Goal: Check status: Check status

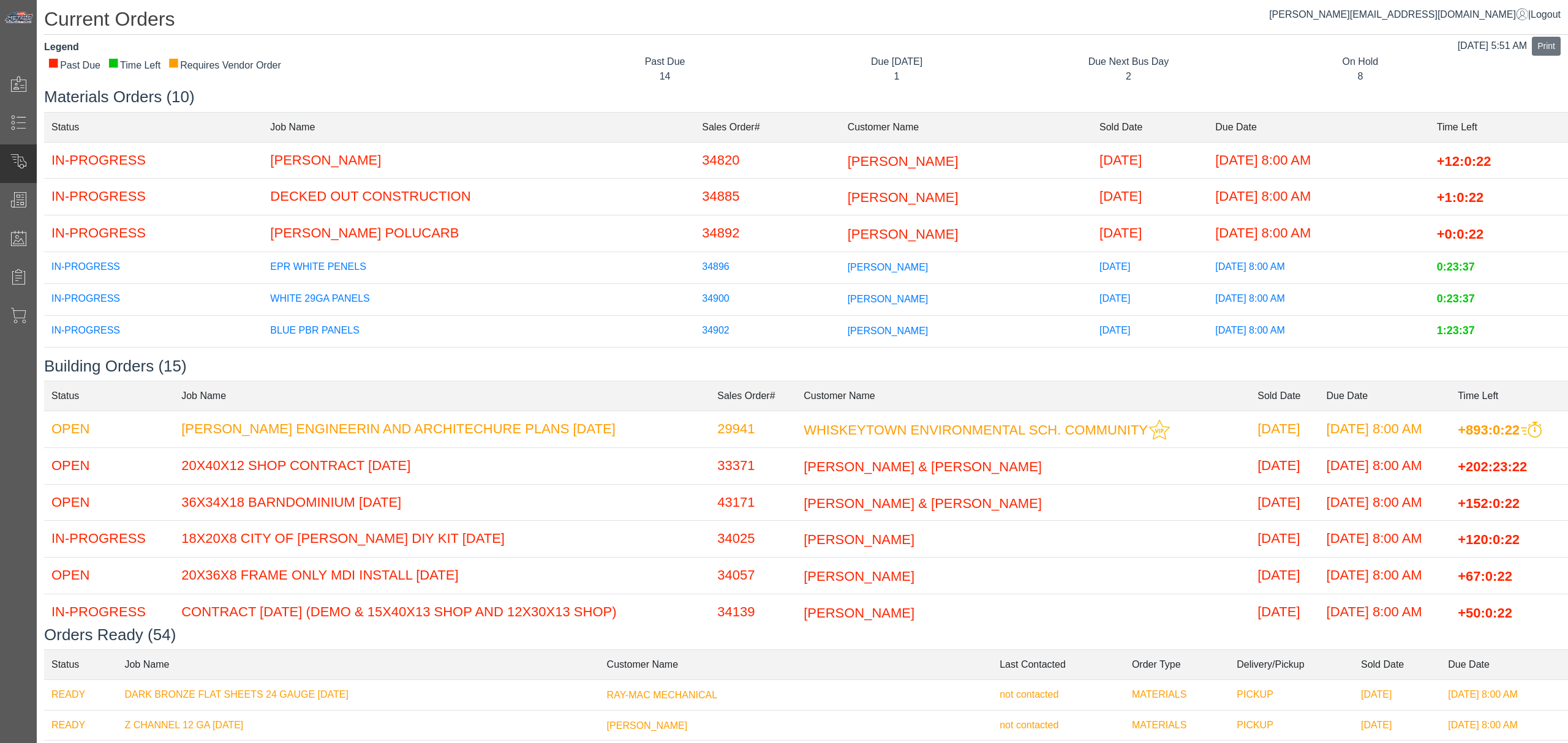
scroll to position [139, 0]
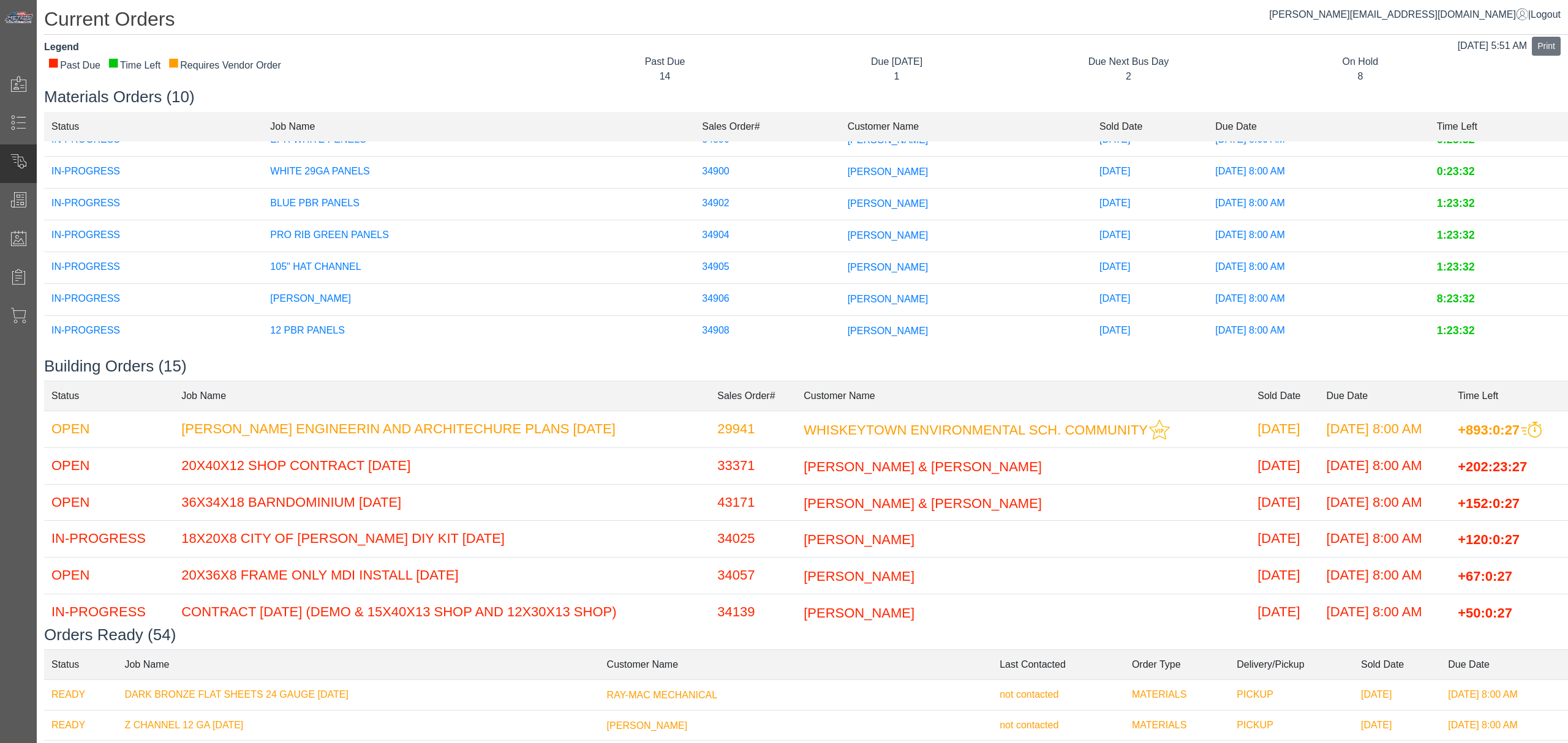
click at [840, 294] on td "[PERSON_NAME]" at bounding box center [966, 299] width 252 height 32
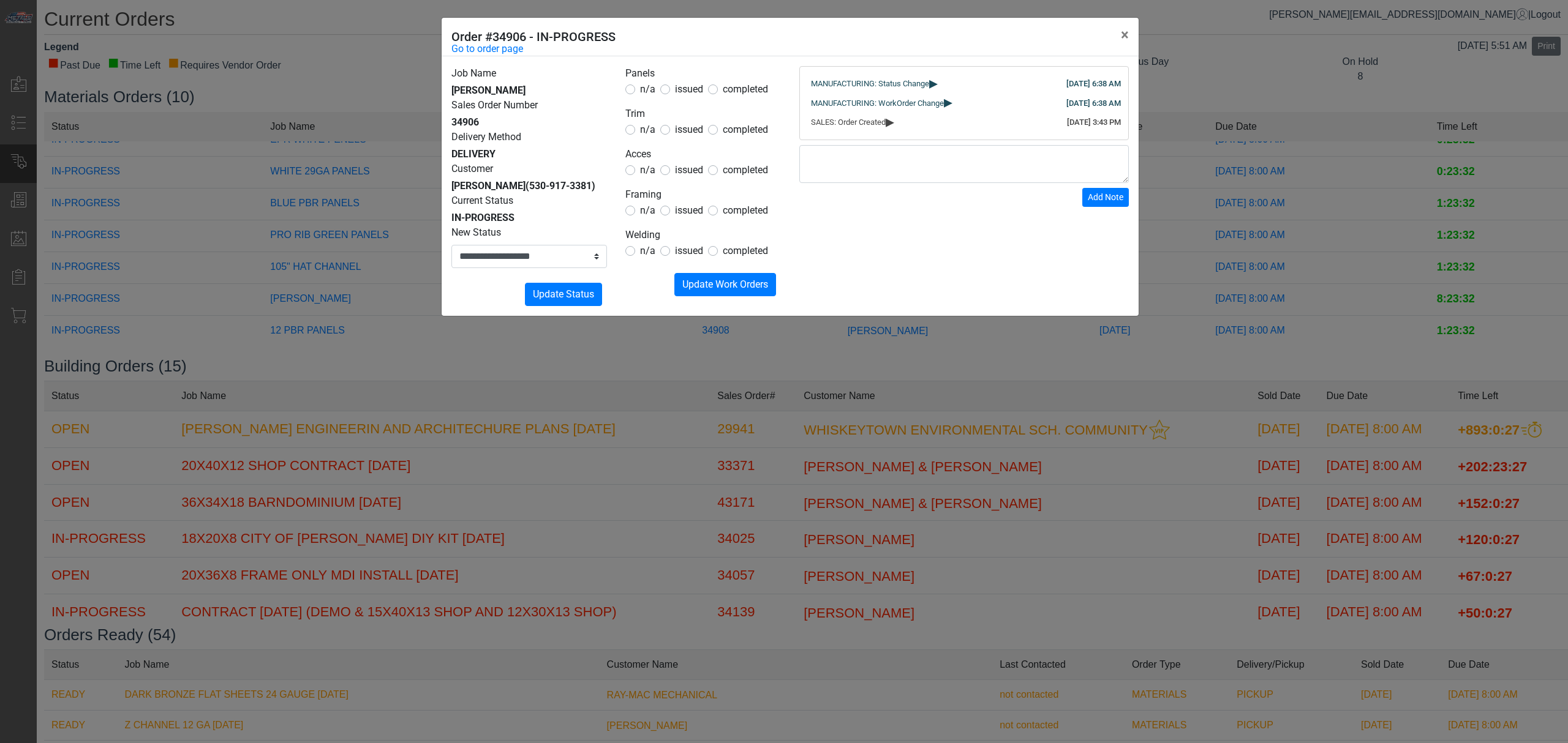
click at [741, 81] on legend "Panels" at bounding box center [703, 74] width 155 height 16
click at [674, 79] on legend "Panels" at bounding box center [703, 74] width 155 height 16
click at [675, 97] on form "Panels n/a issued completed Trim n/a issued completed Acces n/a issued complete…" at bounding box center [703, 181] width 155 height 230
click at [691, 88] on span "issued" at bounding box center [689, 89] width 28 height 11
click at [757, 297] on div "Panels n/a issued completed Trim n/a issued completed Acces n/a issued complete…" at bounding box center [703, 186] width 174 height 240
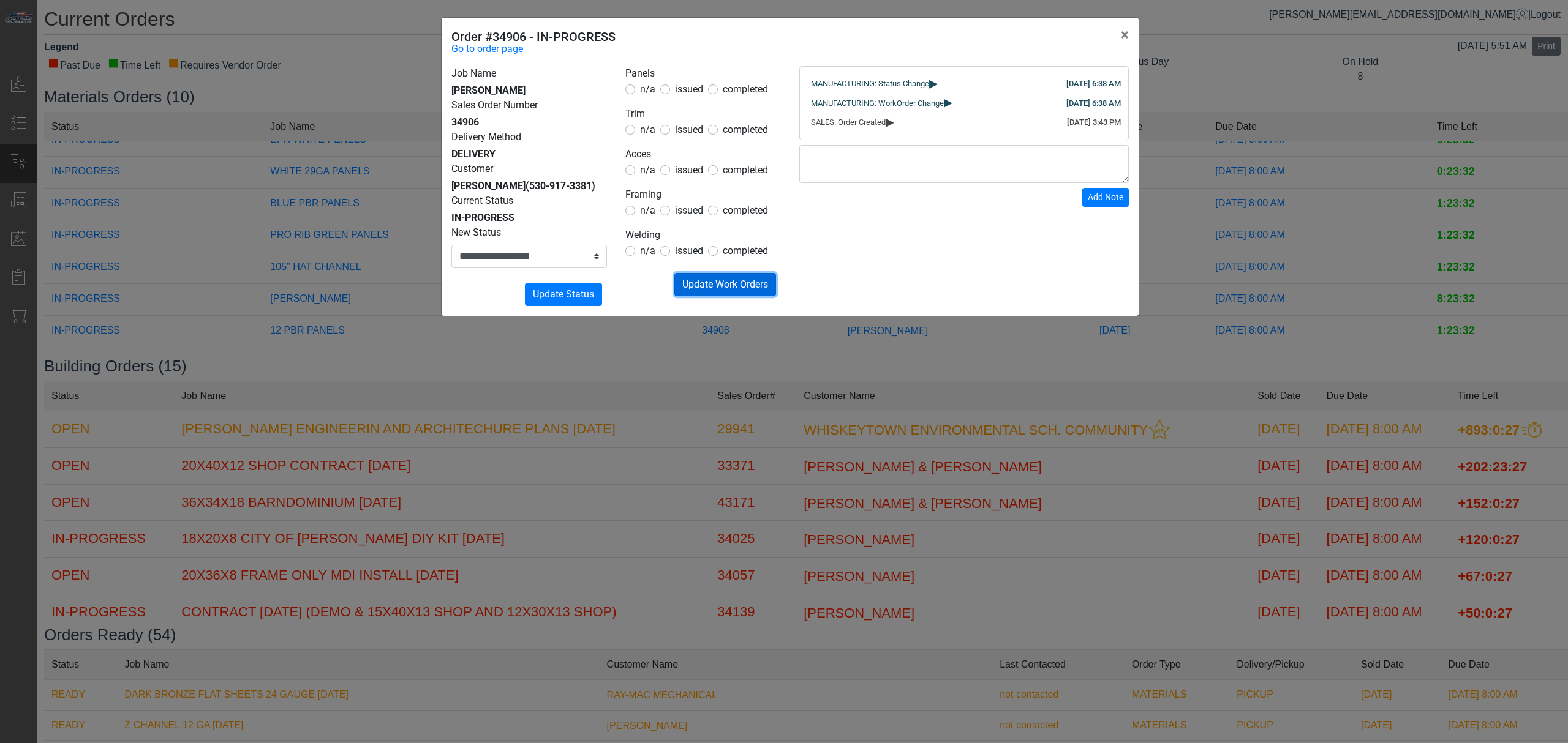
click at [752, 290] on span "Update Work Orders" at bounding box center [725, 284] width 86 height 11
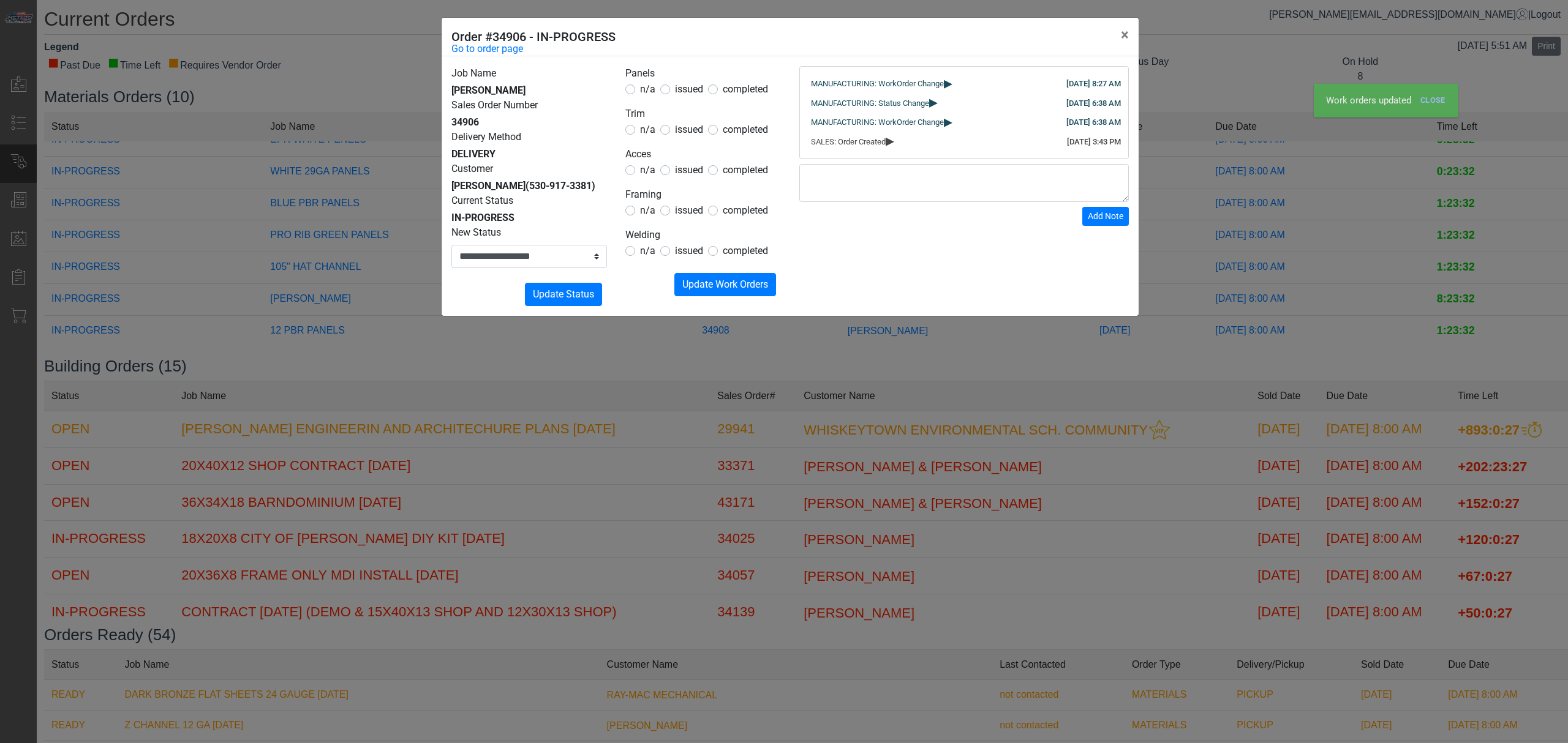
click at [735, 351] on div "**********" at bounding box center [784, 371] width 1568 height 743
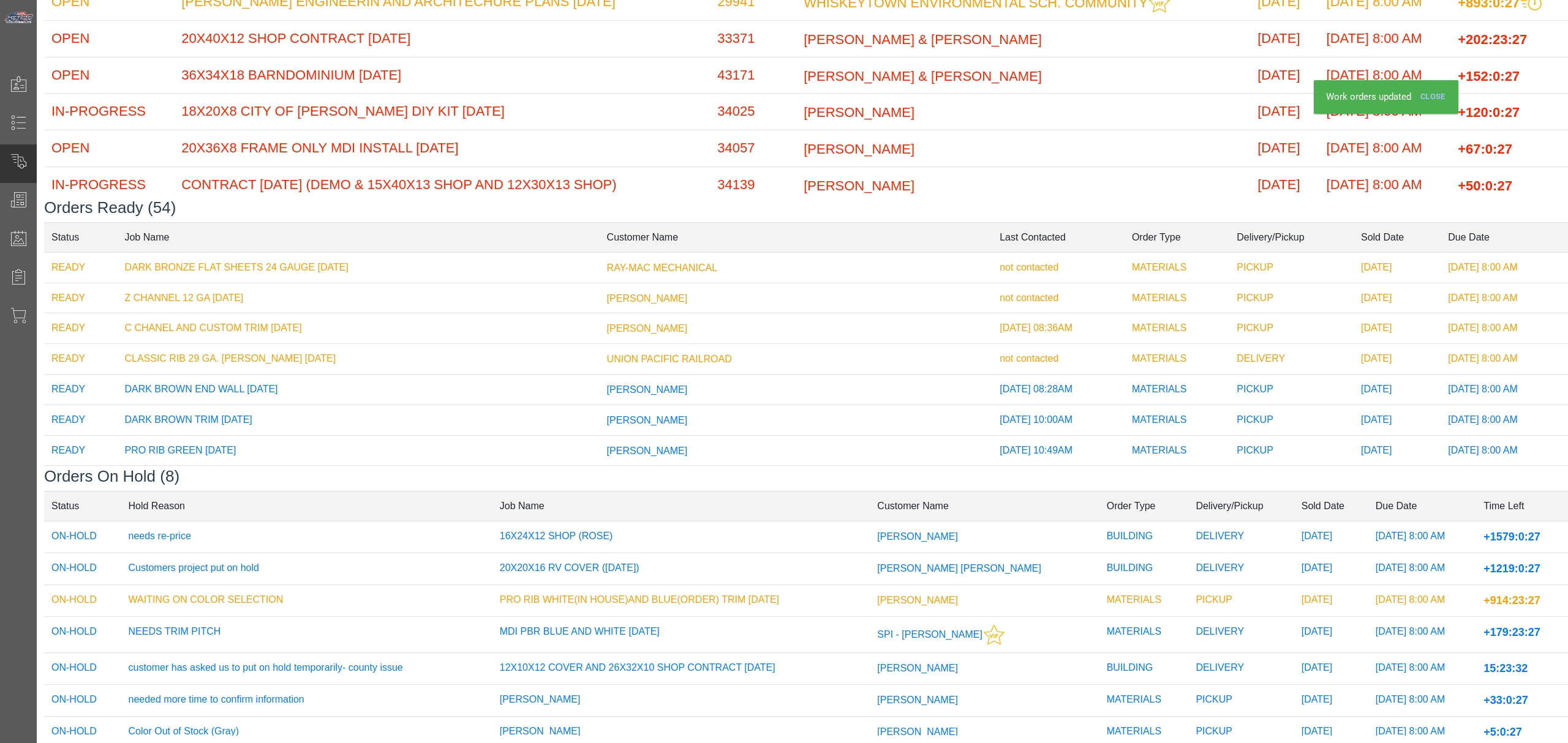
scroll to position [67, 0]
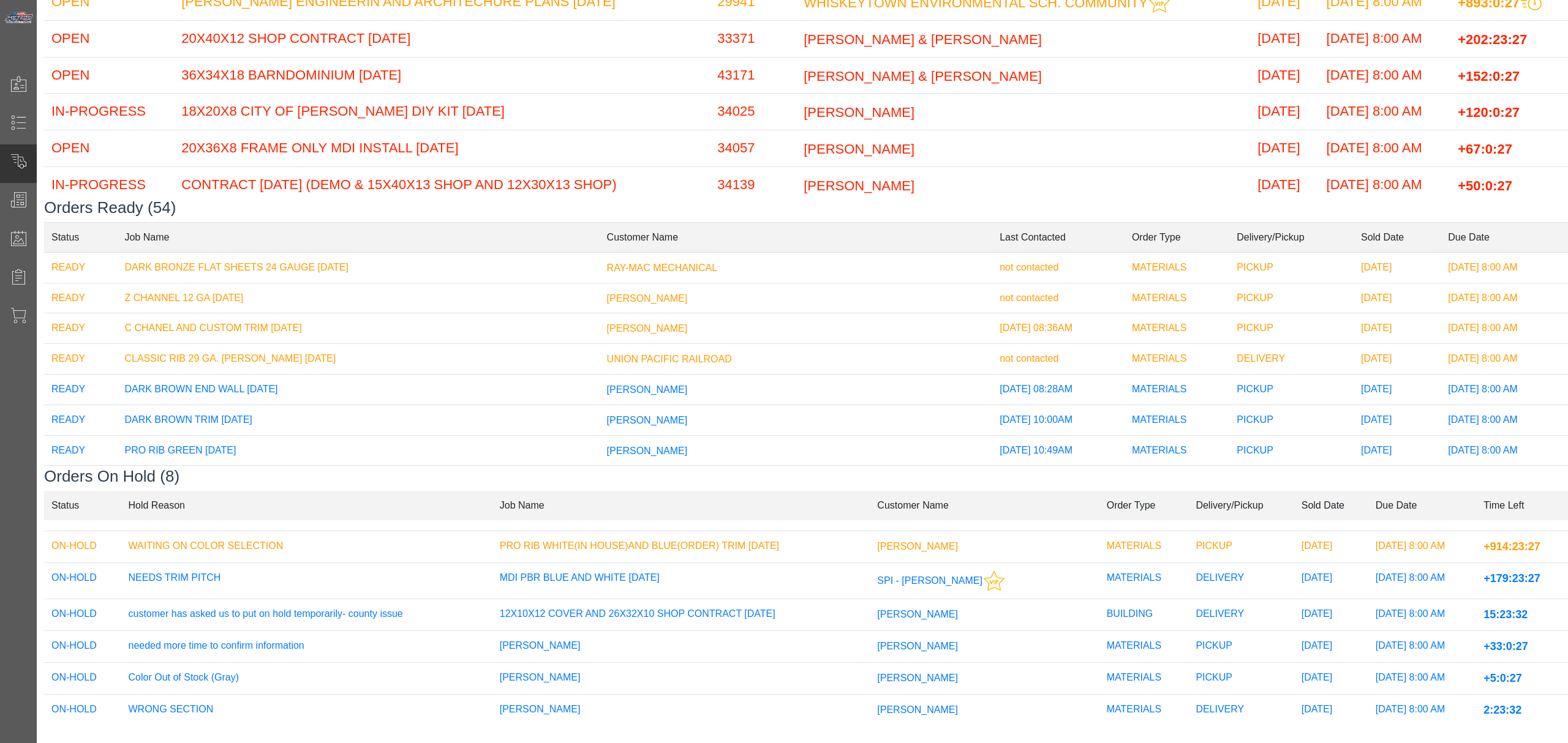
click at [888, 663] on td "[PERSON_NAME]" at bounding box center [985, 679] width 229 height 32
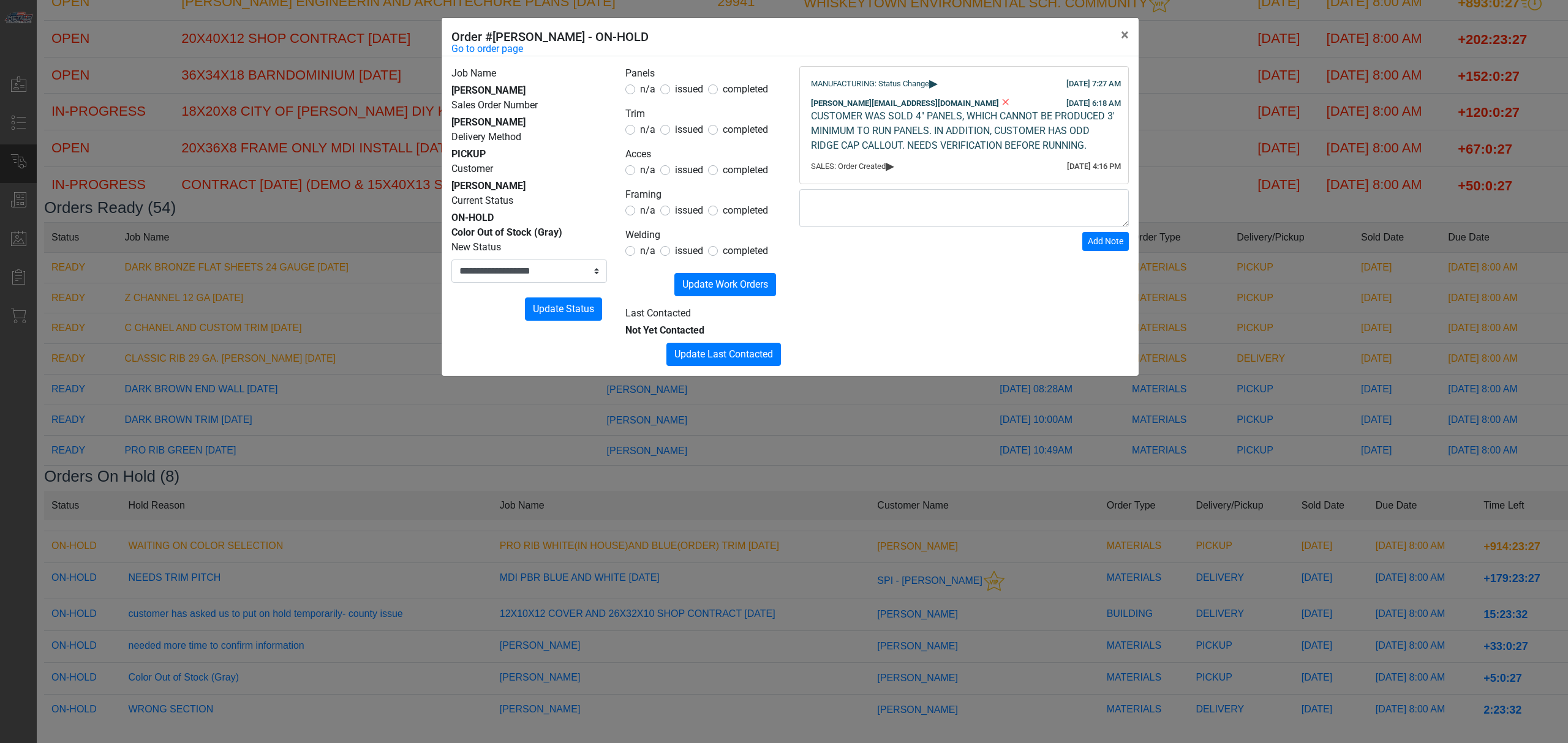
click at [813, 671] on div "**********" at bounding box center [784, 371] width 1568 height 743
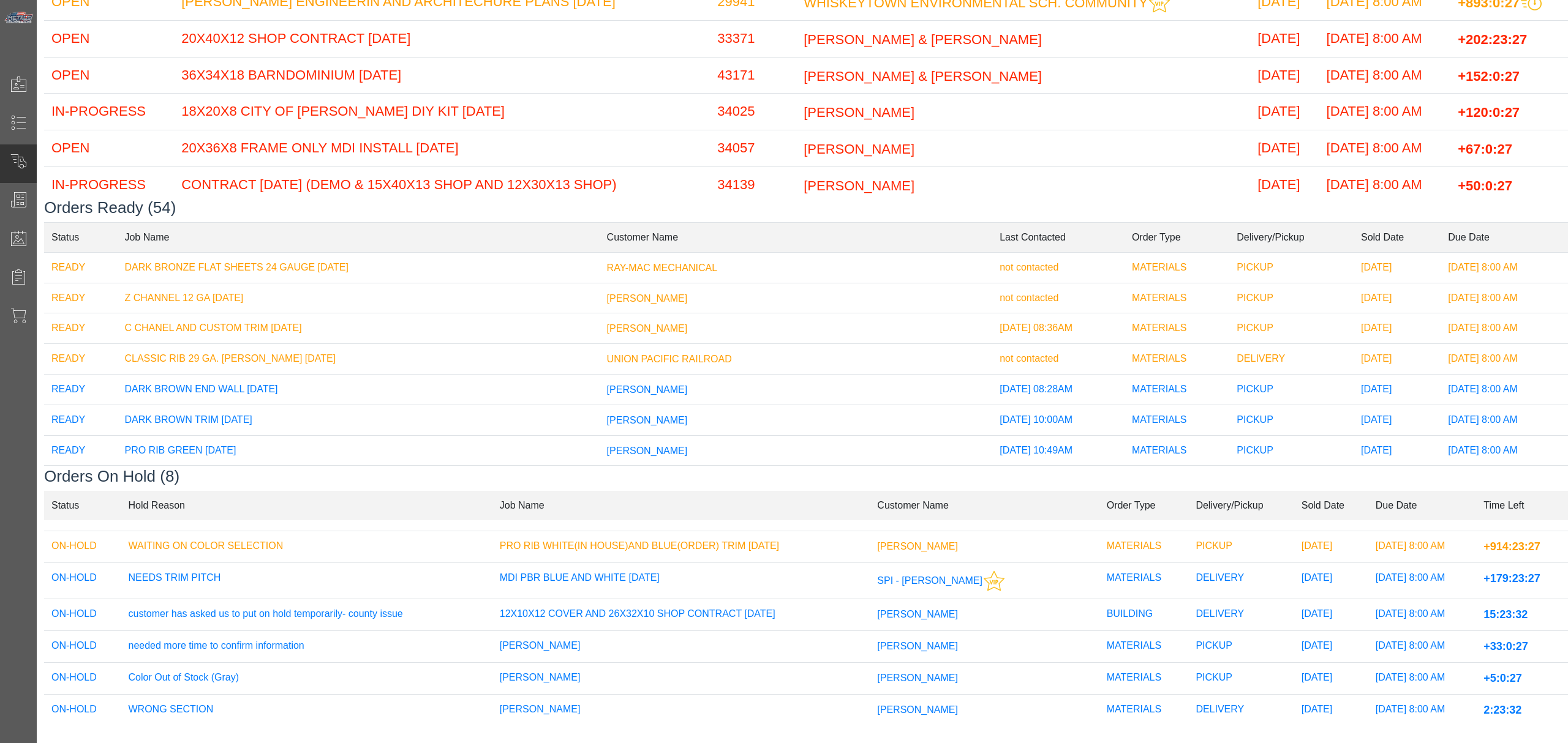
click at [910, 663] on td "[PERSON_NAME]" at bounding box center [985, 679] width 229 height 32
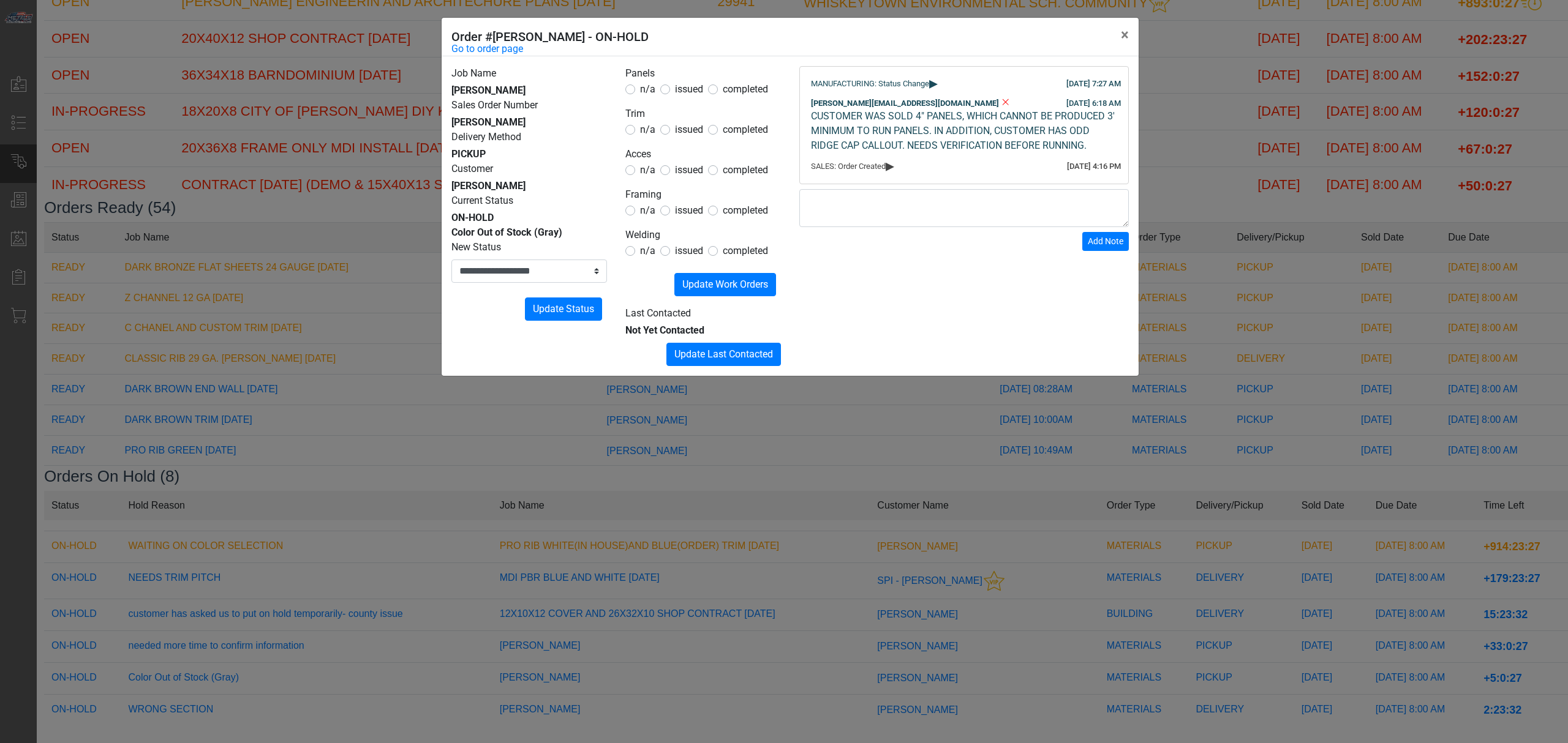
click at [863, 652] on div "**********" at bounding box center [784, 371] width 1568 height 743
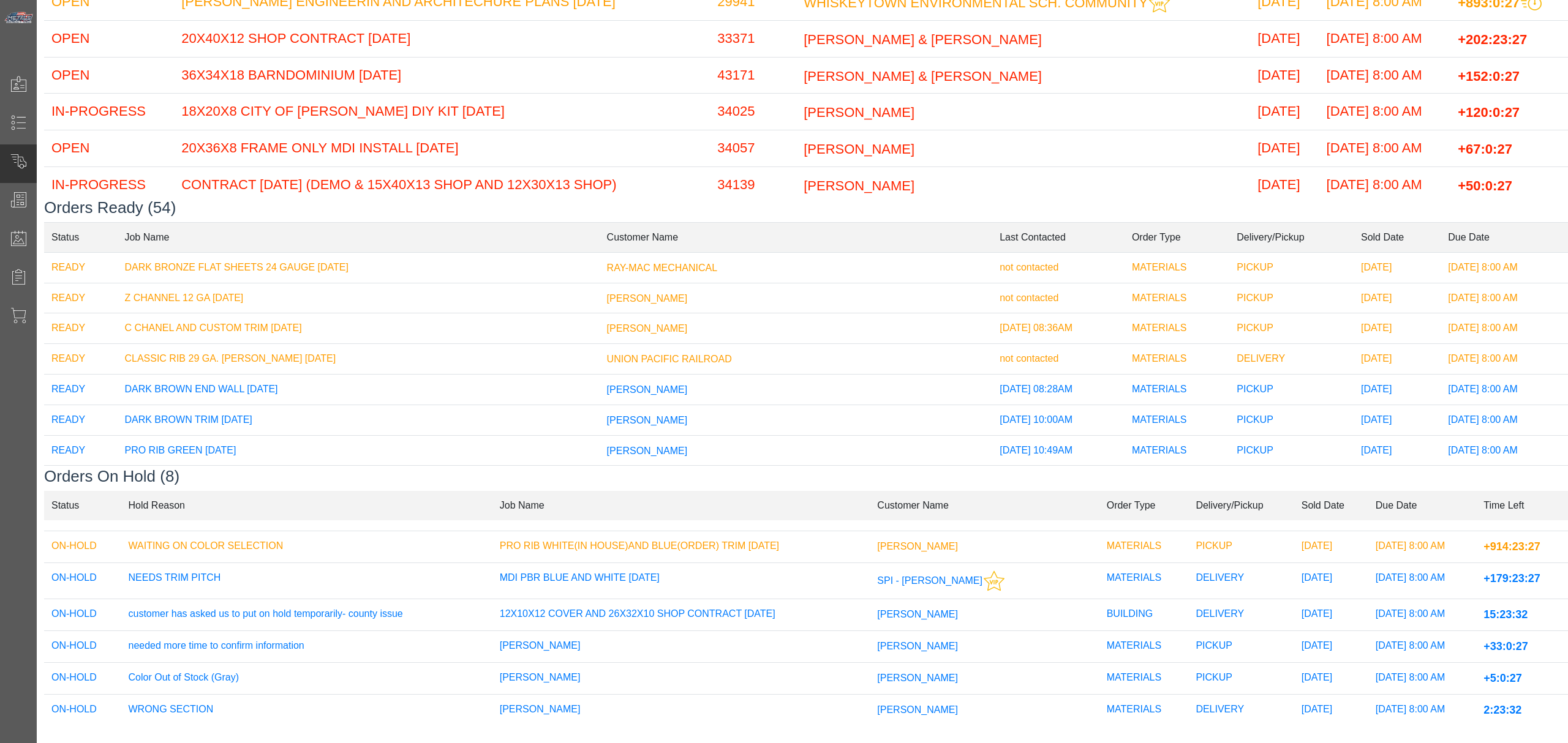
click at [863, 663] on td "[PERSON_NAME]" at bounding box center [681, 679] width 378 height 32
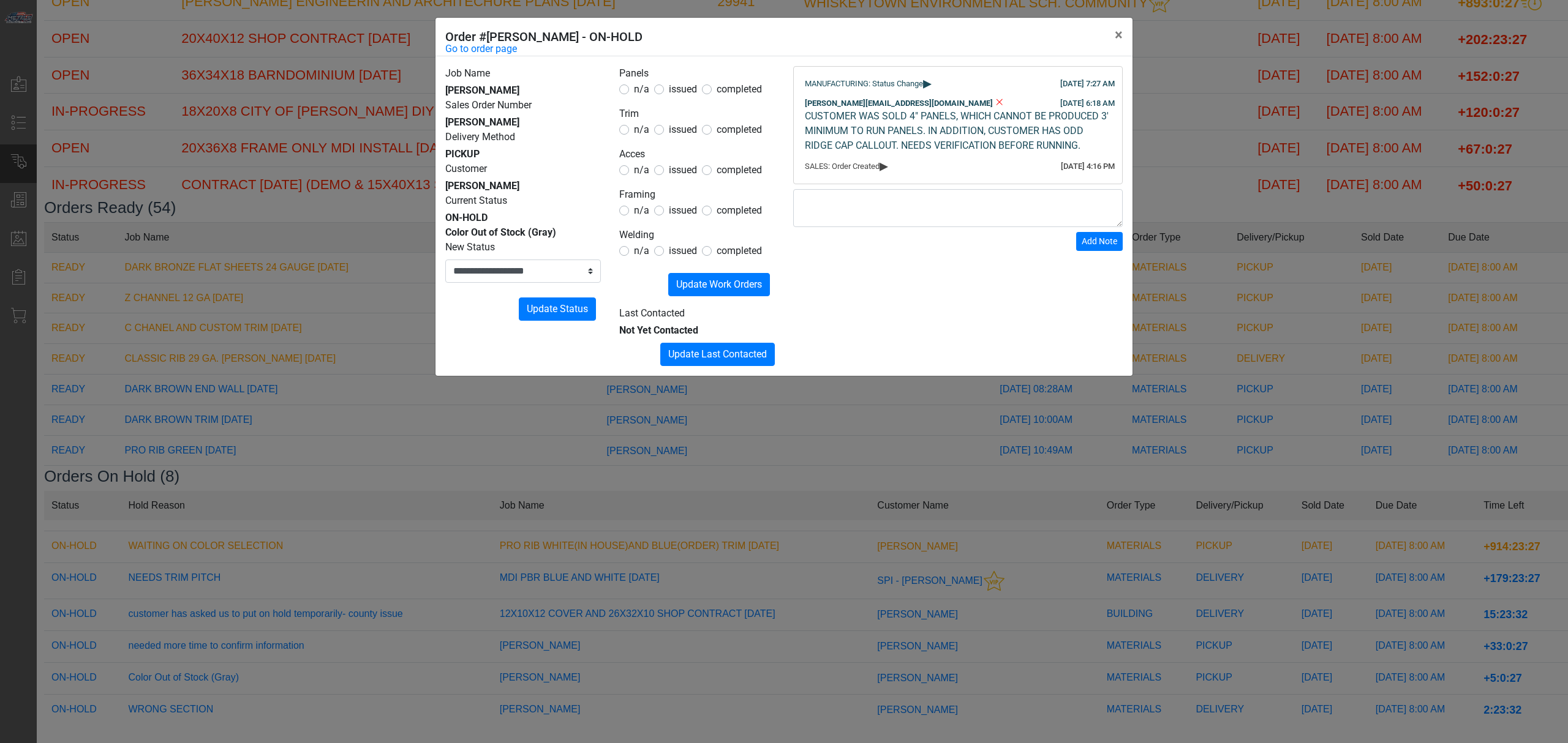
click at [863, 652] on div "**********" at bounding box center [784, 371] width 1568 height 743
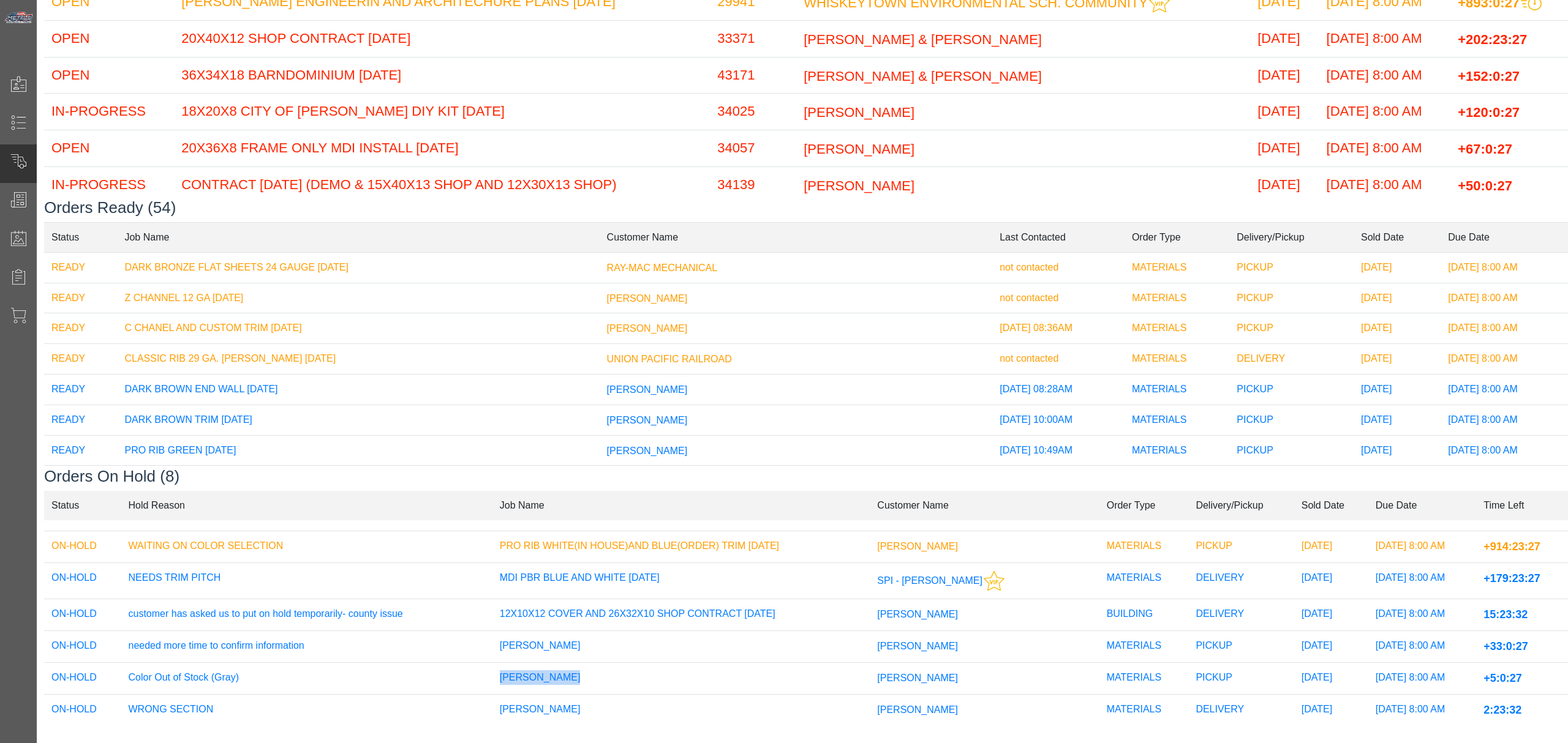
click at [863, 663] on td "[PERSON_NAME]" at bounding box center [681, 679] width 378 height 32
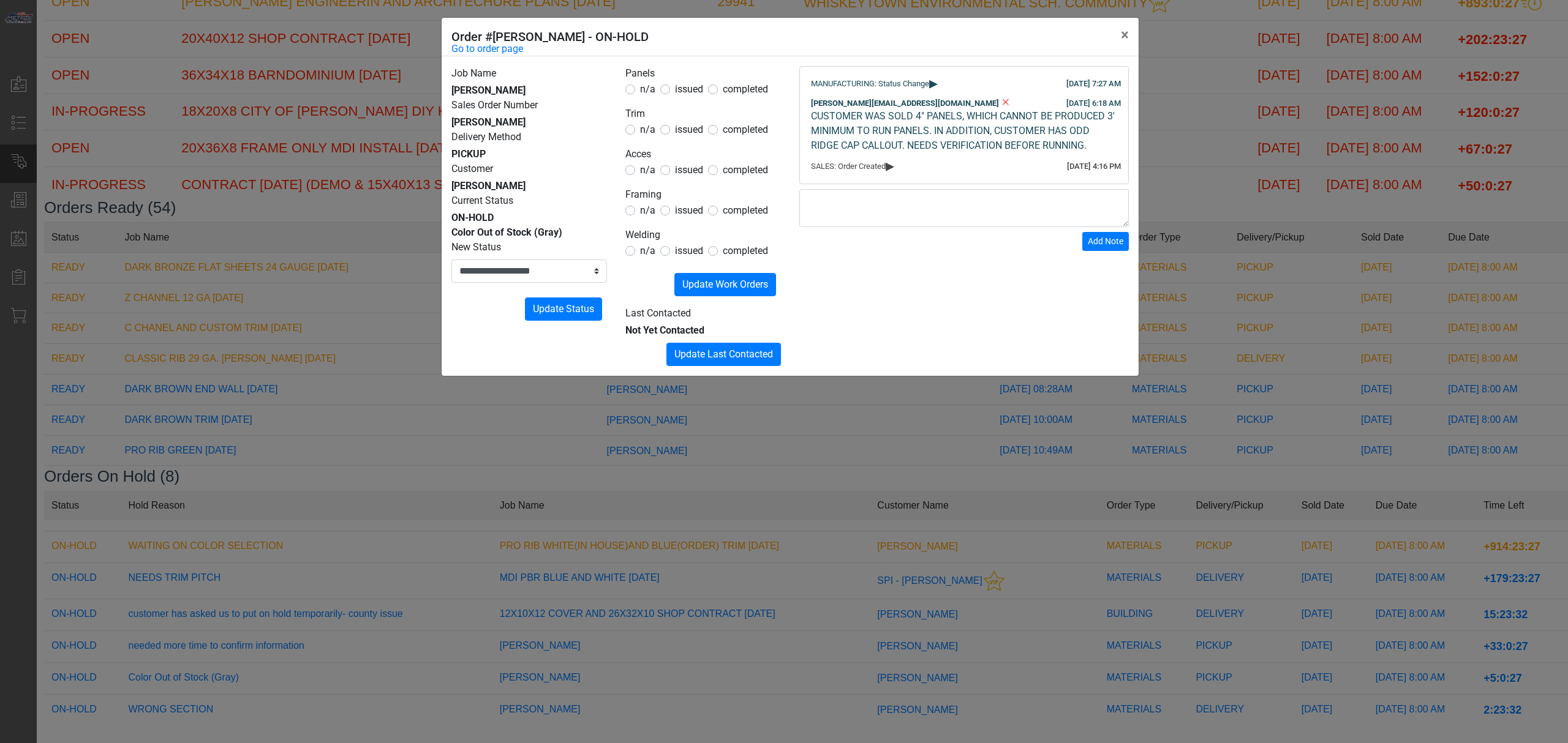
click at [510, 57] on div "**********" at bounding box center [789, 217] width 697 height 320
click at [509, 45] on link "Go to order page" at bounding box center [487, 49] width 71 height 15
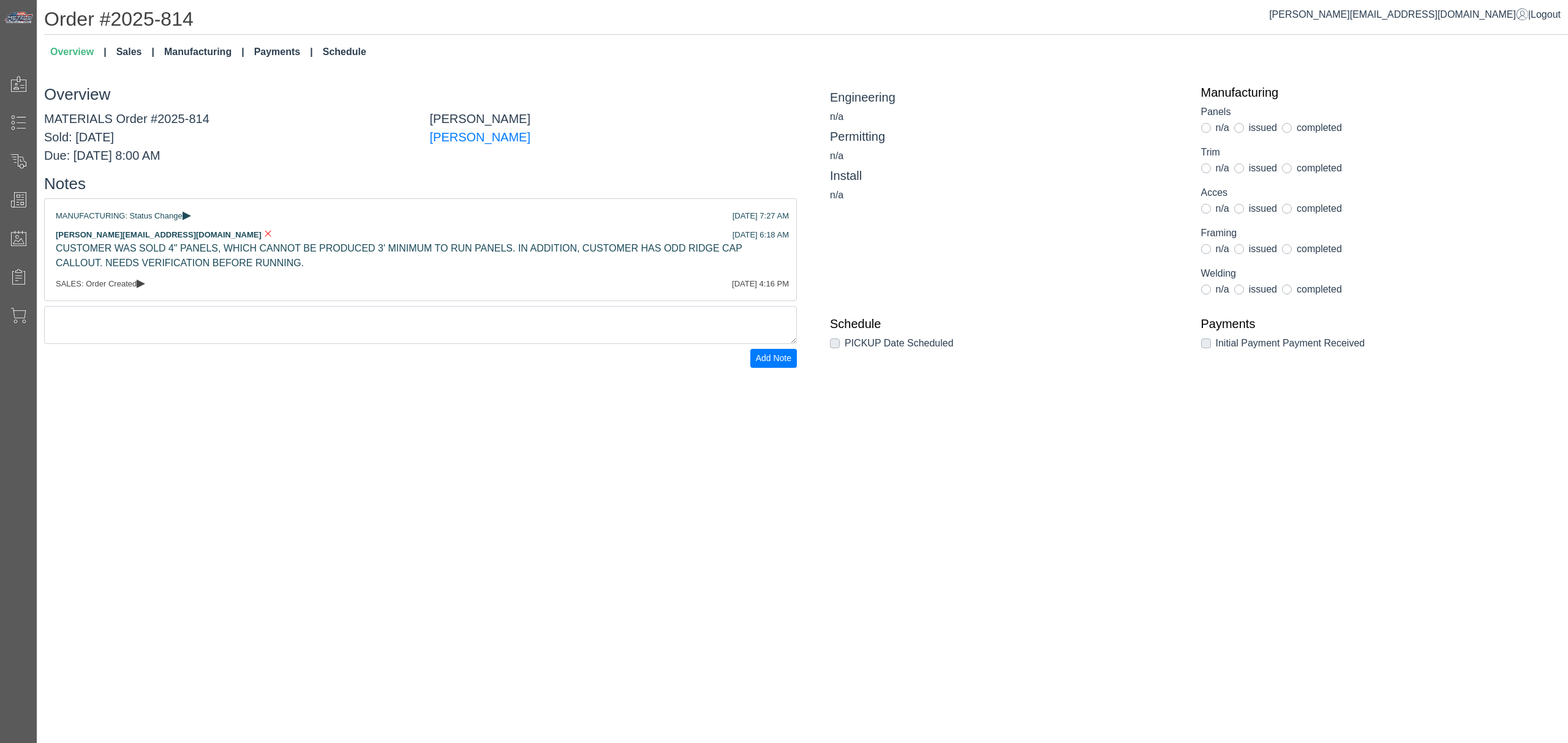
click at [117, 39] on div "Order #2025-814 Overview Sales Manufacturing Payments Schedule Overview MATERIA…" at bounding box center [802, 187] width 1531 height 375
click at [125, 47] on link "Sales" at bounding box center [135, 52] width 48 height 25
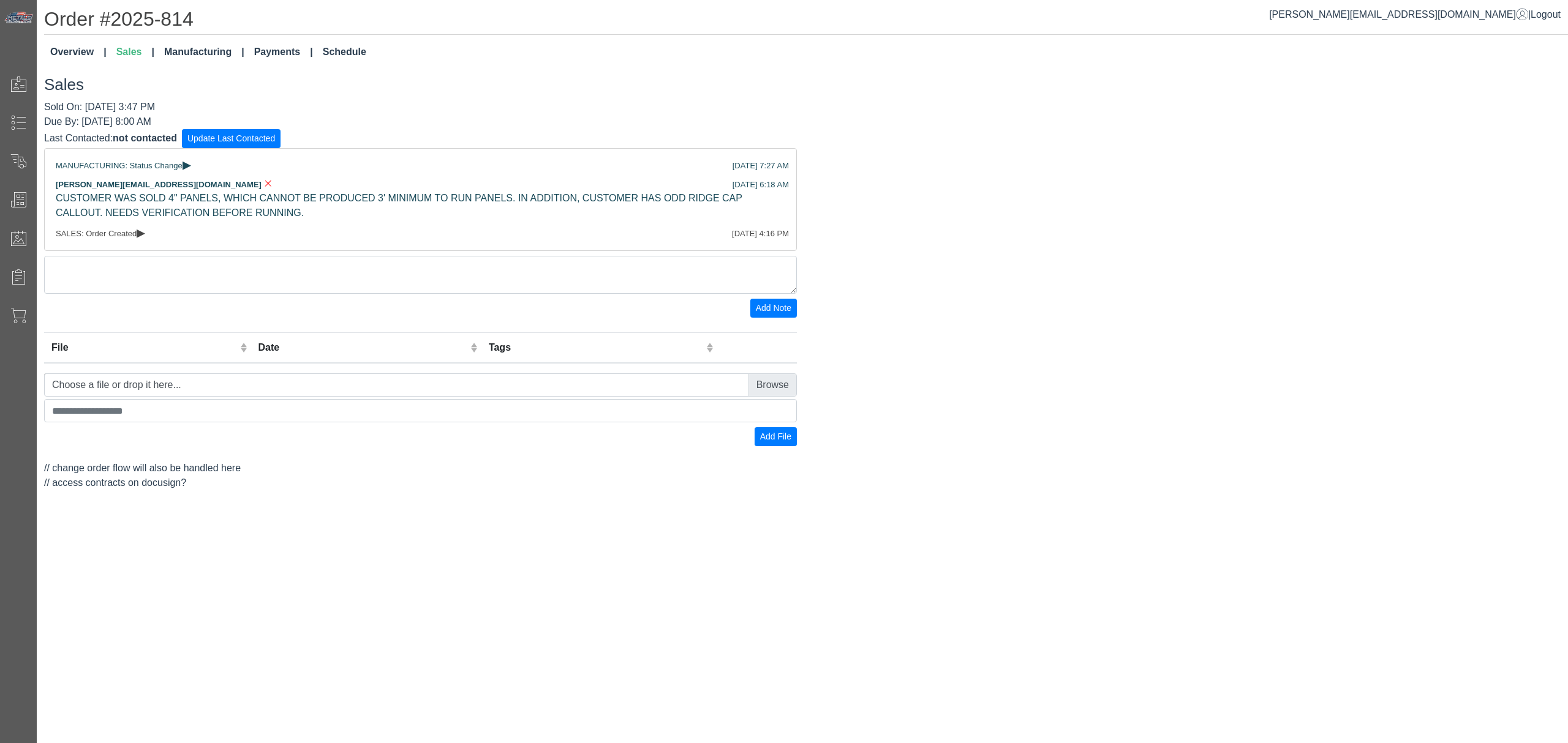
click at [217, 57] on link "Manufacturing" at bounding box center [204, 52] width 90 height 25
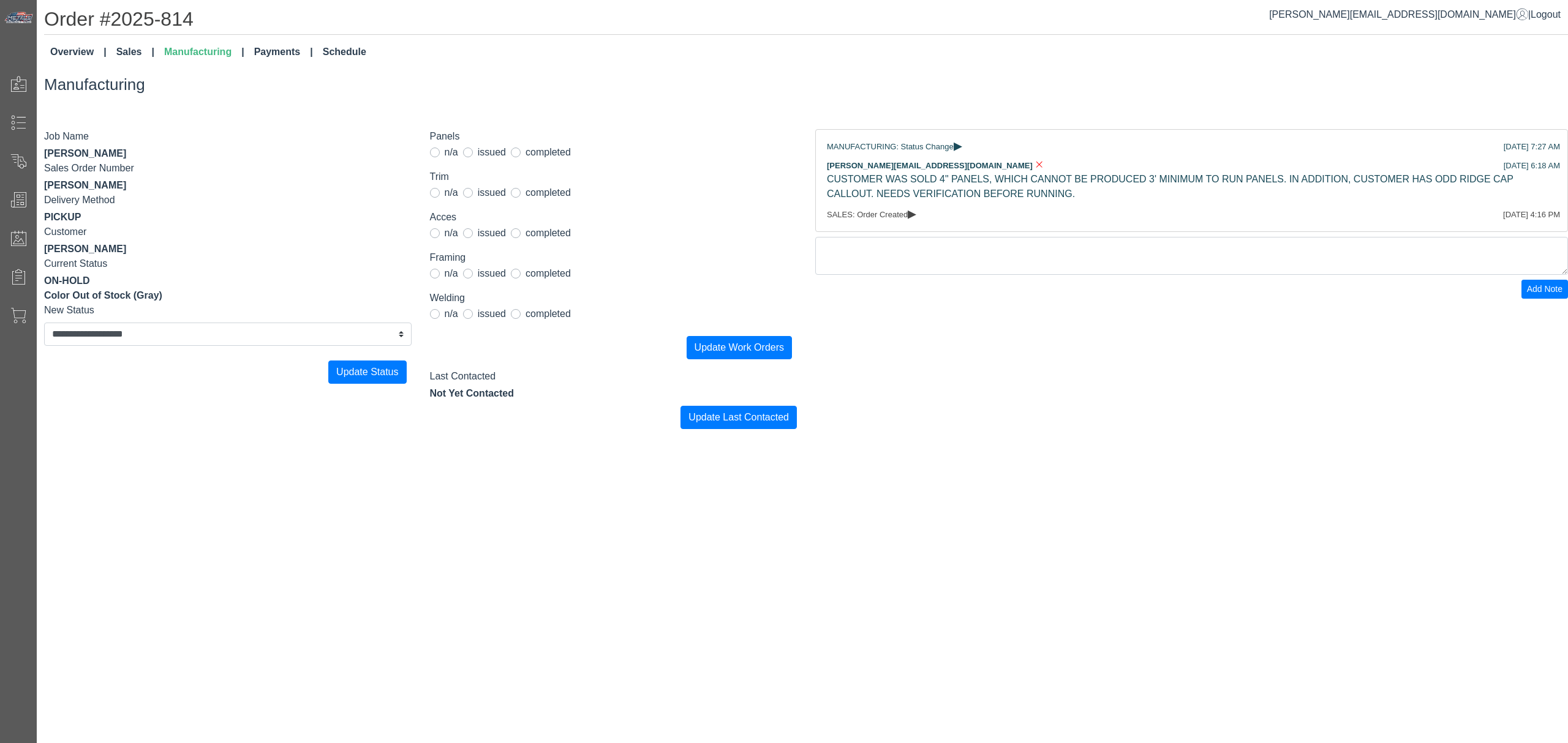
click at [130, 54] on link "Sales" at bounding box center [135, 52] width 48 height 25
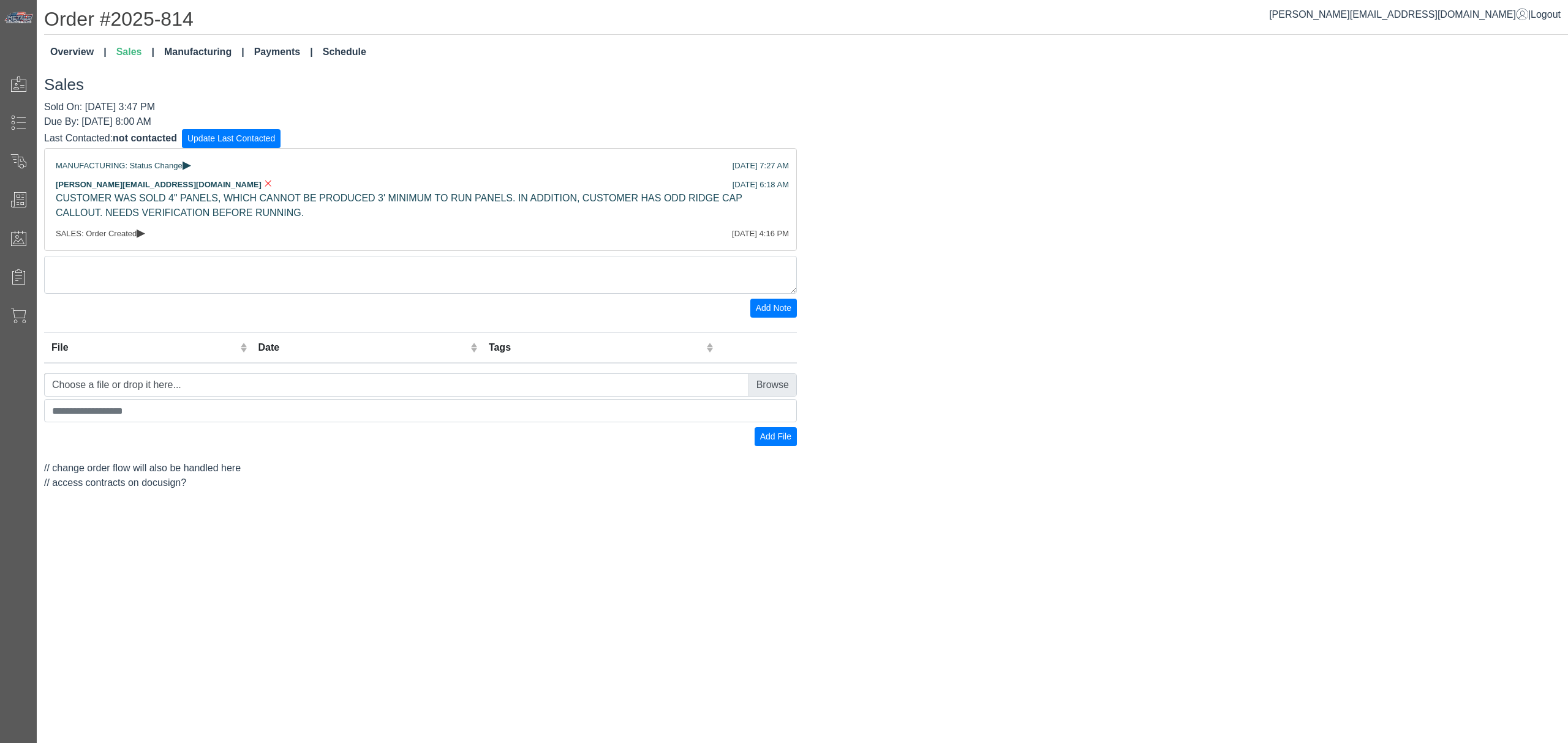
click at [288, 79] on h3 "Sales" at bounding box center [806, 85] width 1524 height 19
click at [281, 67] on div "Order #2025-814 Overview Sales Manufacturing Payments Schedule Sales Sold On: […" at bounding box center [802, 249] width 1531 height 498
click at [281, 63] on link "Payments" at bounding box center [283, 52] width 69 height 25
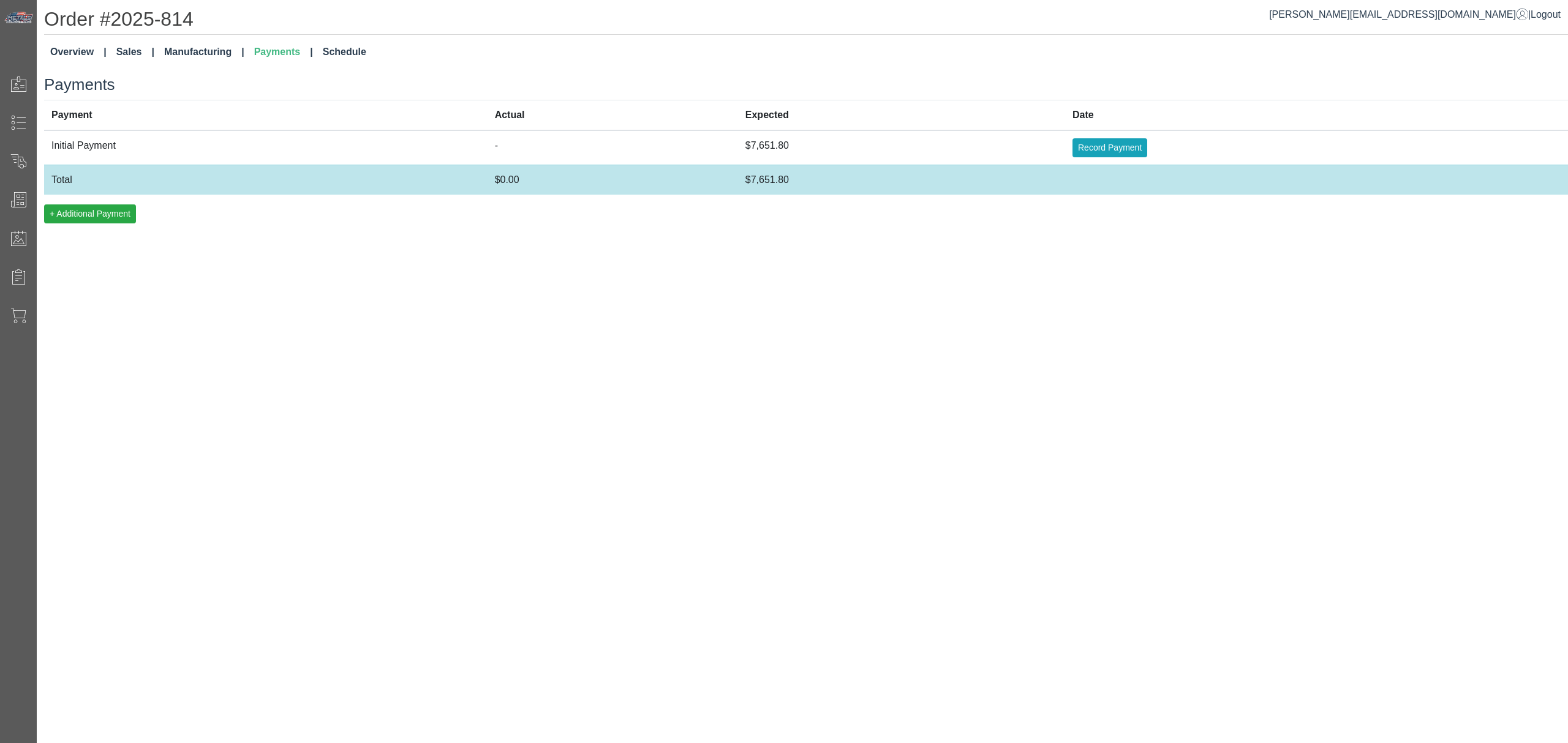
click at [229, 49] on link "Manufacturing" at bounding box center [204, 52] width 90 height 25
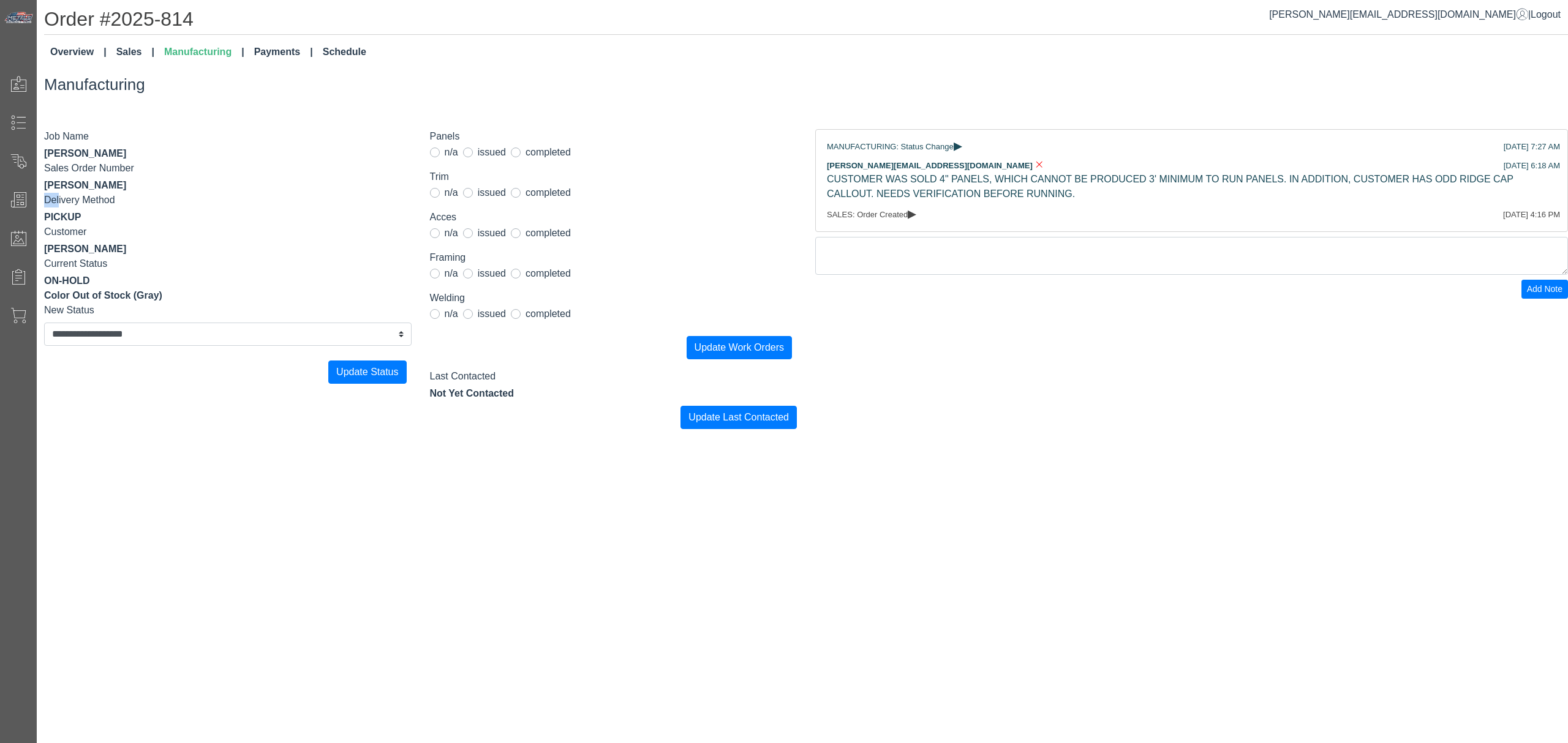
drag, startPoint x: 99, startPoint y: 192, endPoint x: 66, endPoint y: 189, distance: 33.1
click at [57, 199] on label "Delivery Method" at bounding box center [79, 200] width 71 height 15
drag, startPoint x: 77, startPoint y: 185, endPoint x: 86, endPoint y: 189, distance: 9.8
click at [79, 185] on div "[PERSON_NAME]" at bounding box center [227, 185] width 367 height 15
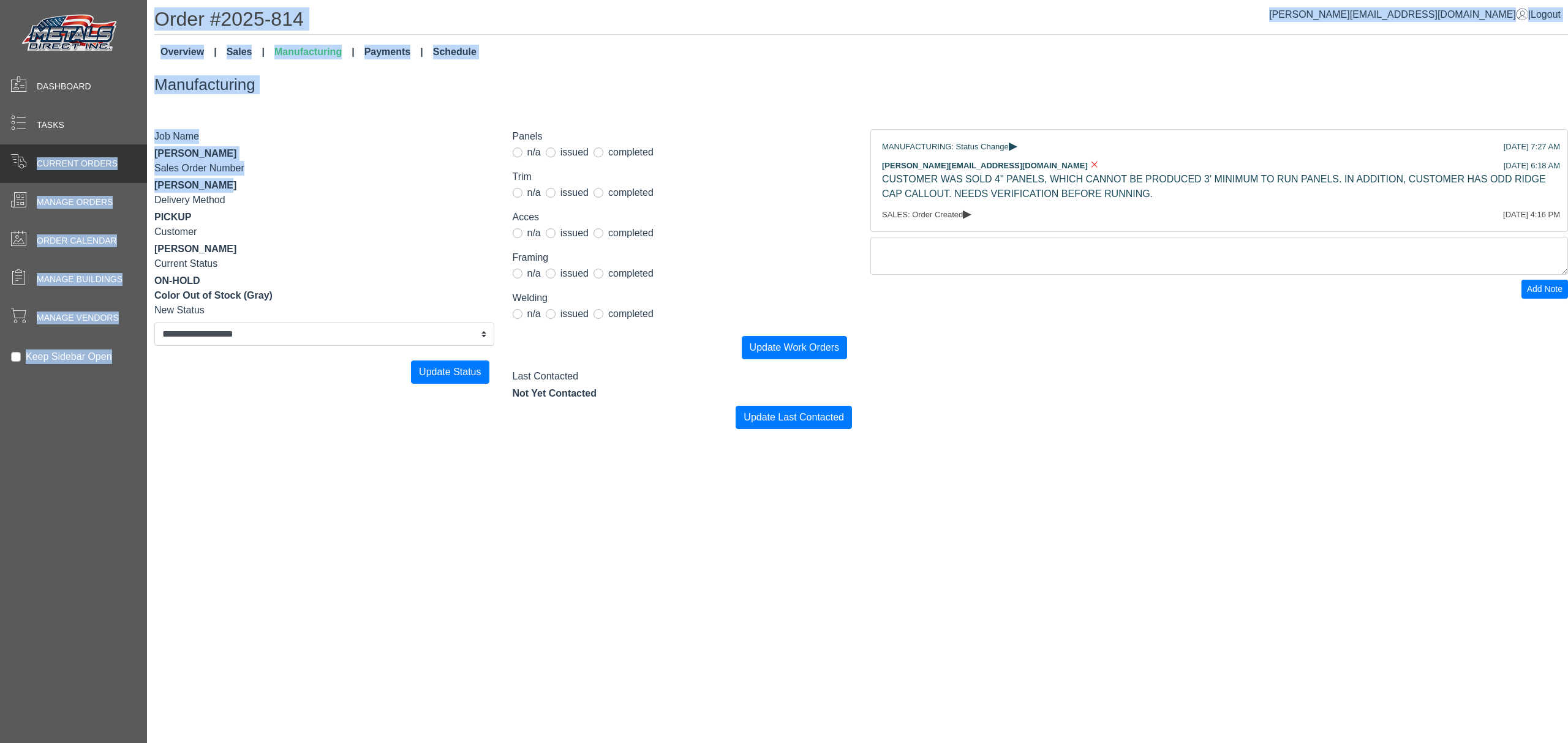
drag, startPoint x: 117, startPoint y: 184, endPoint x: 28, endPoint y: 173, distance: 89.7
click at [28, 0] on div "**********" at bounding box center [784, 0] width 1568 height 0
click at [255, 177] on div "Sales Order Number [PERSON_NAME]" at bounding box center [325, 177] width 340 height 32
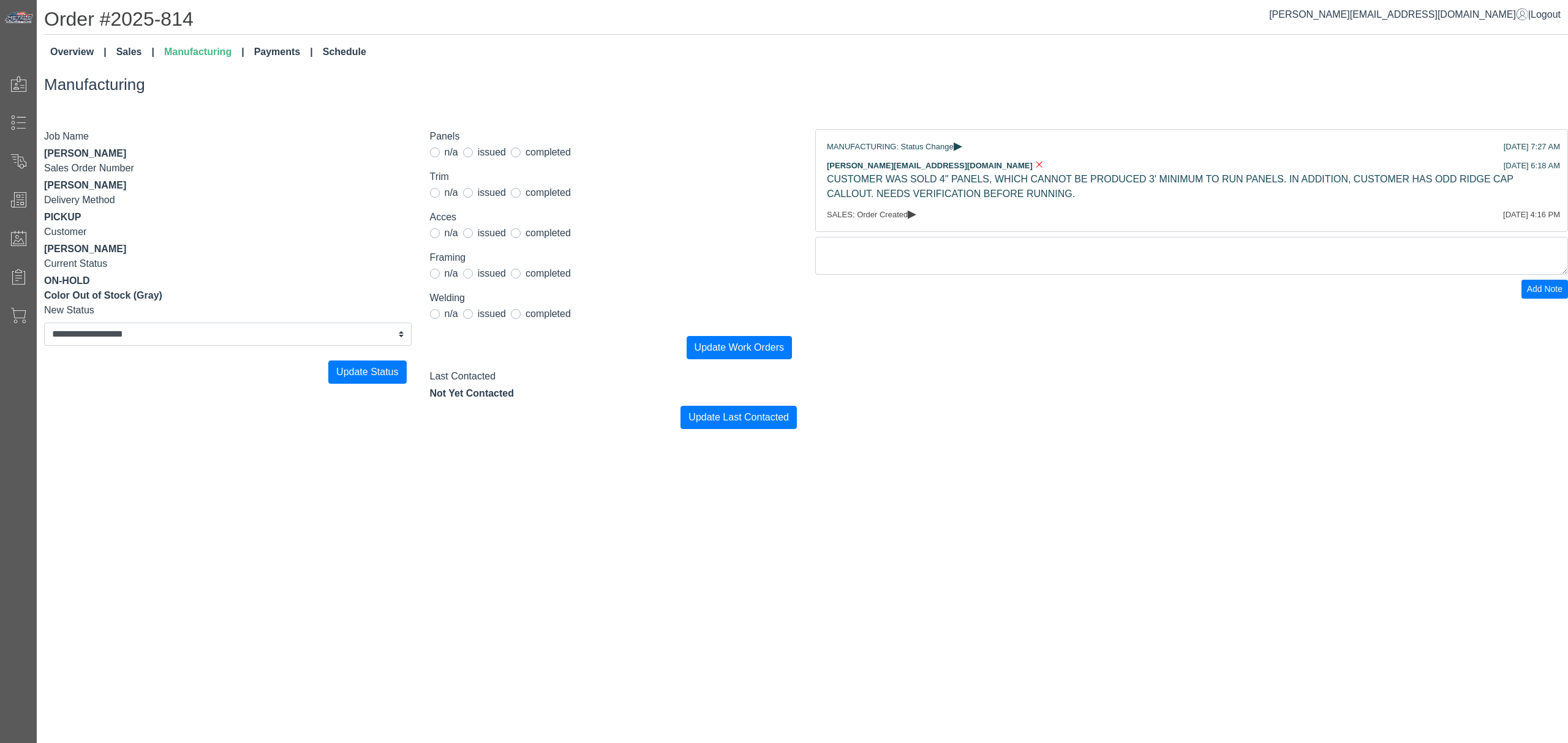
click at [167, 39] on div "**********" at bounding box center [802, 218] width 1531 height 436
click at [126, 52] on link "Sales" at bounding box center [135, 52] width 48 height 25
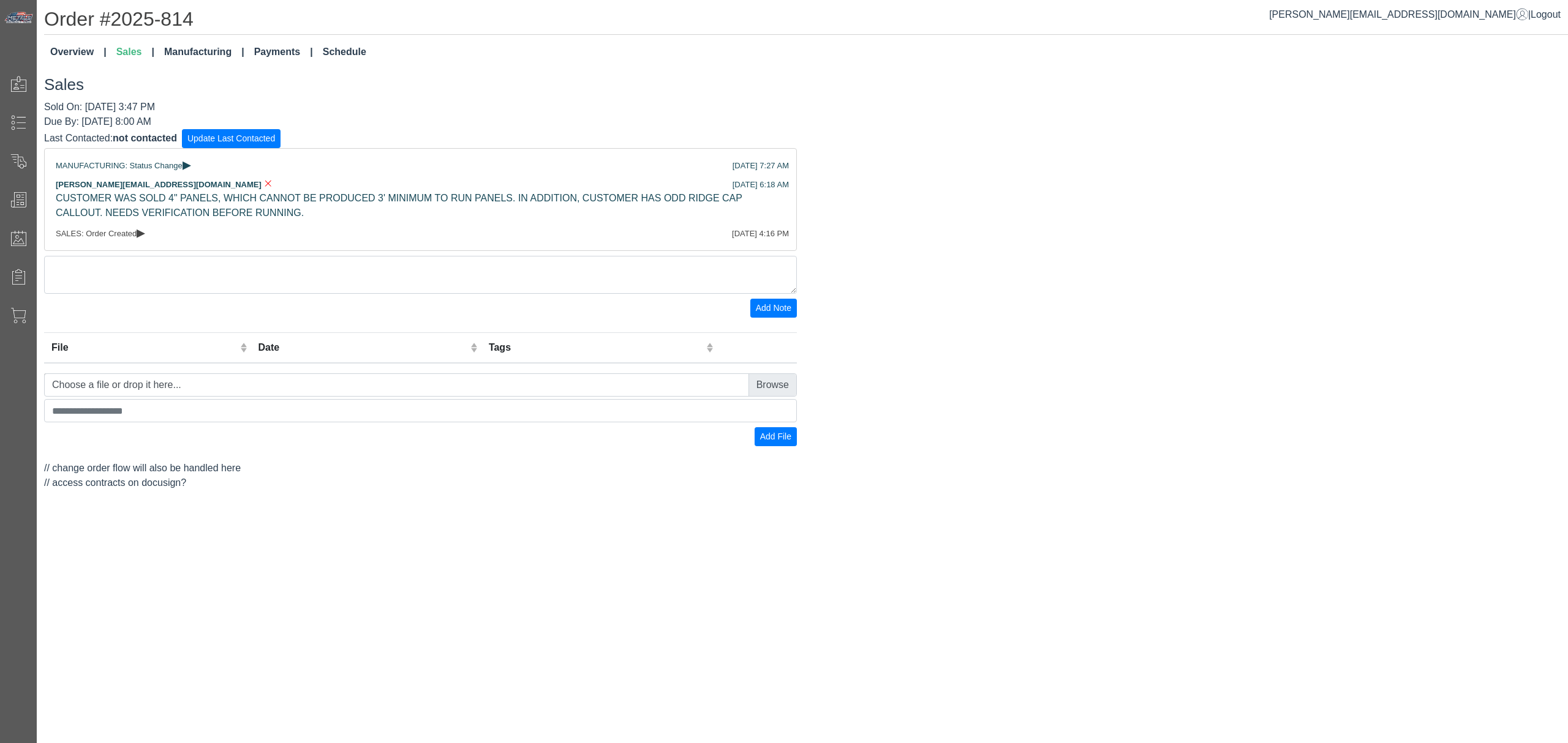
click at [89, 49] on link "Overview" at bounding box center [78, 52] width 66 height 25
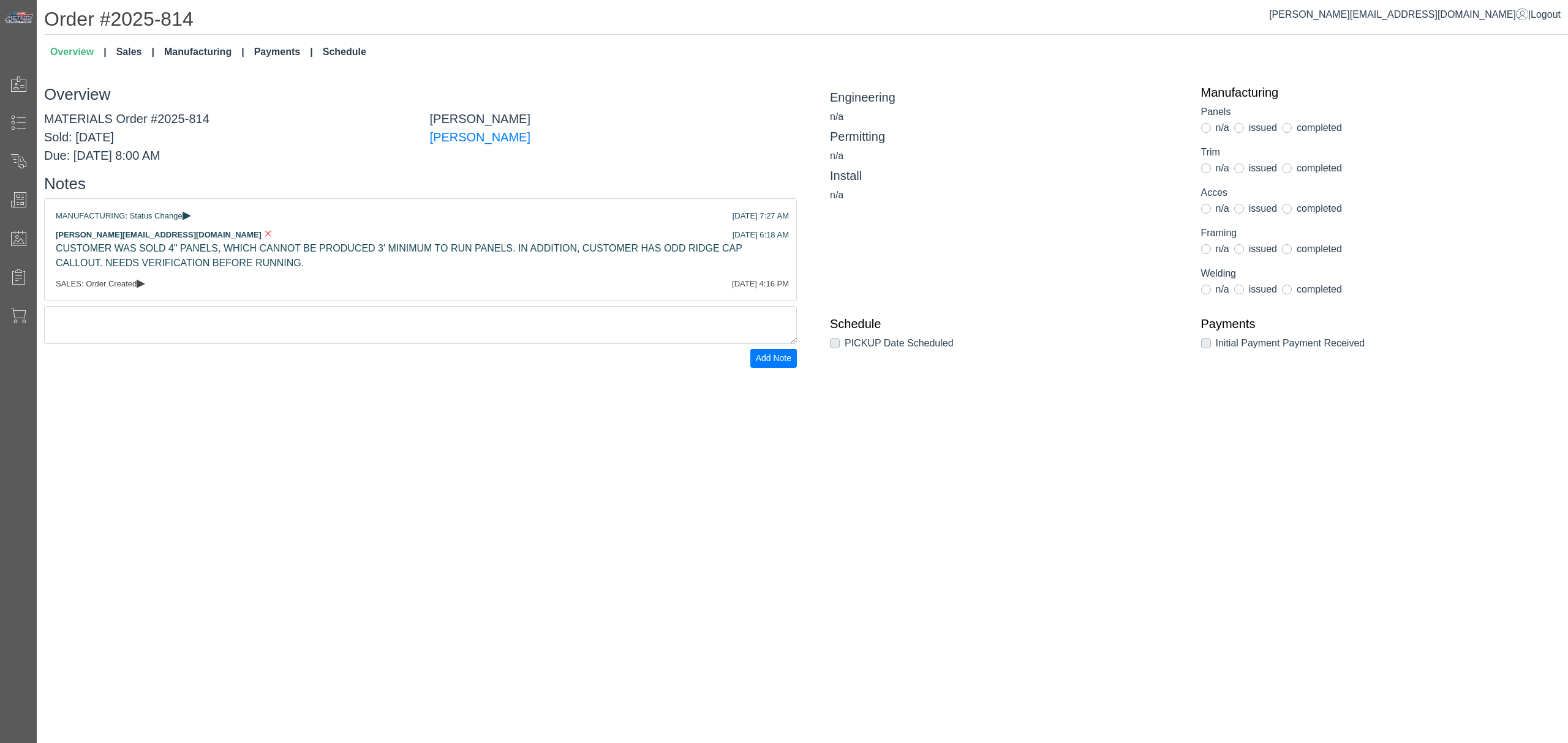
click at [545, 160] on div "[PERSON_NAME] [PERSON_NAME]" at bounding box center [613, 137] width 386 height 55
click at [1141, 472] on div "[PERSON_NAME][EMAIL_ADDRESS][DOMAIN_NAME] | Logout Order #2025-814 Overview Sal…" at bounding box center [802, 371] width 1531 height 743
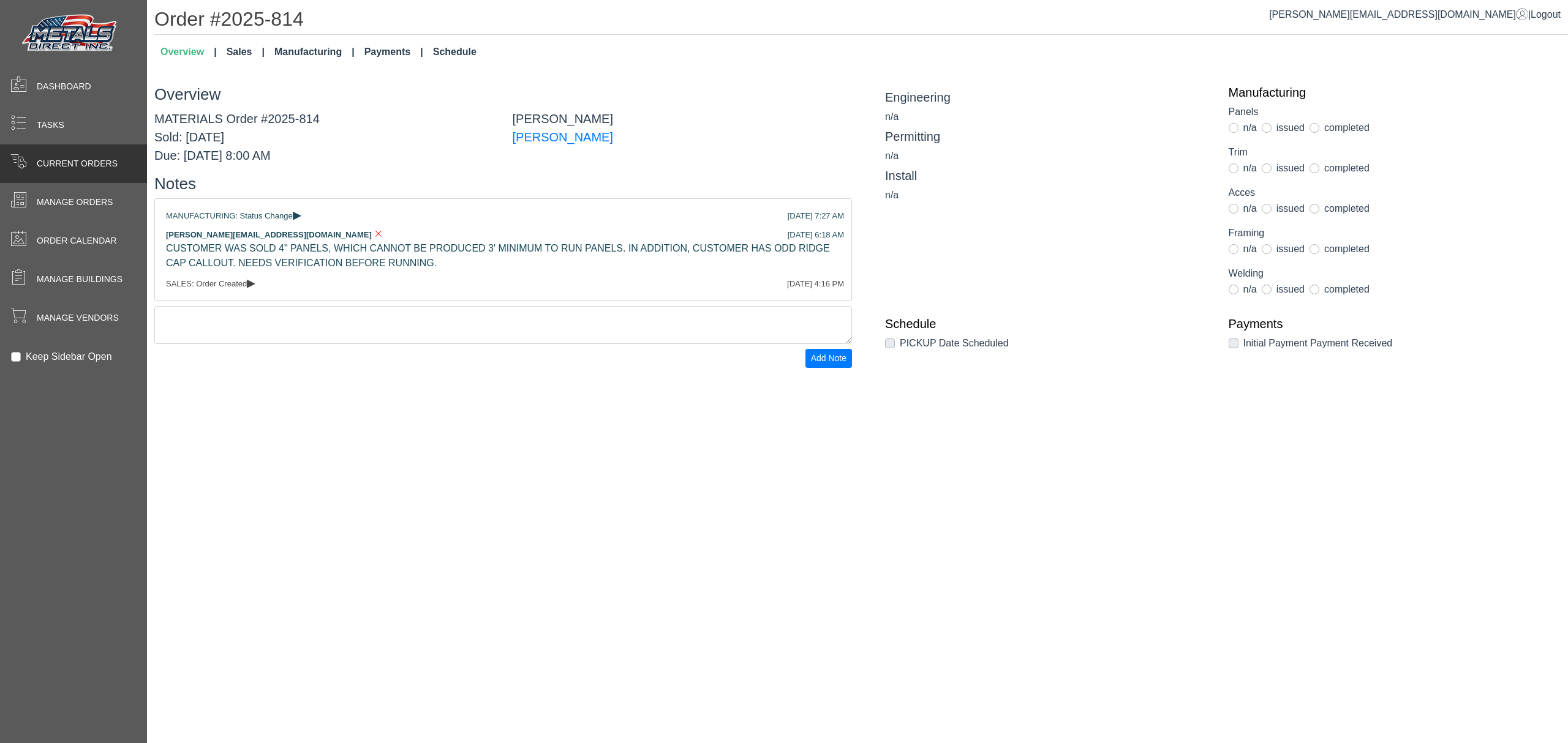
click at [27, 149] on div "Current Orders" at bounding box center [73, 164] width 147 height 39
